Goal: Contribute content

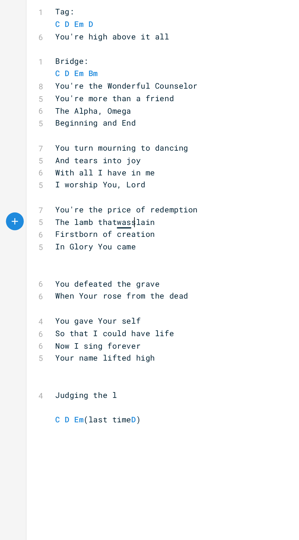
type textarea "that was"
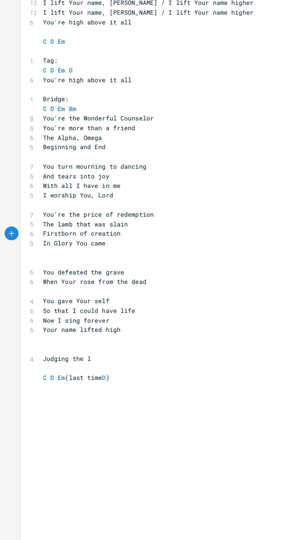
scroll to position [13, 0]
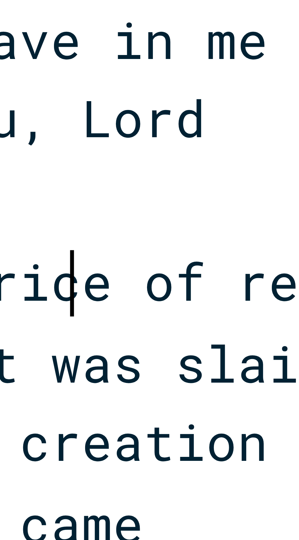
click at [64, 268] on span "You're the price of redemption" at bounding box center [64, 271] width 73 height 6
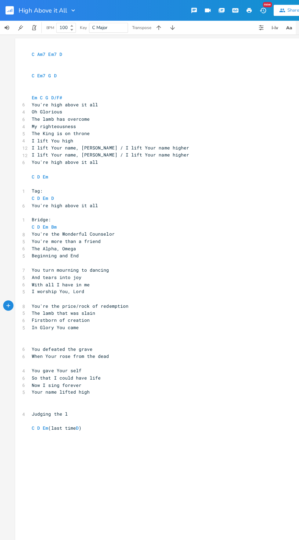
scroll to position [0, 0]
type textarea "/rock"
